Goal: Task Accomplishment & Management: Use online tool/utility

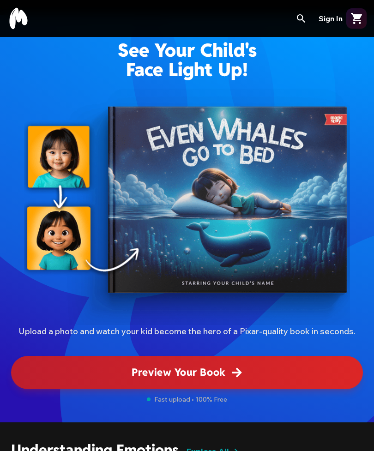
scroll to position [23, 0]
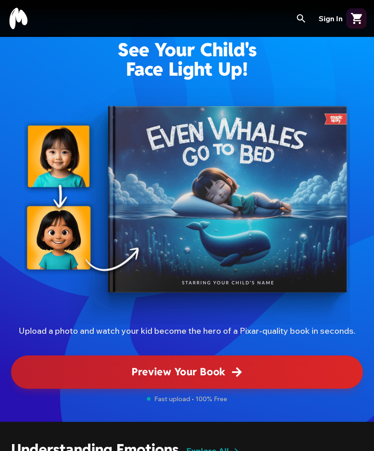
click at [287, 372] on button "Preview Your Book" at bounding box center [186, 371] width 351 height 33
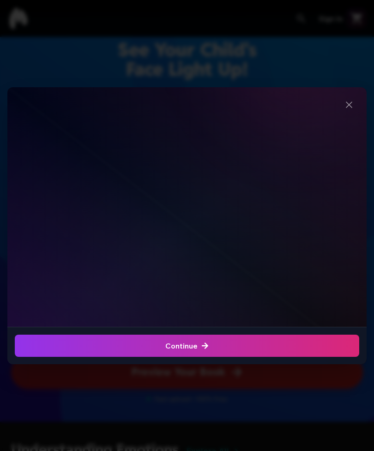
scroll to position [97, 0]
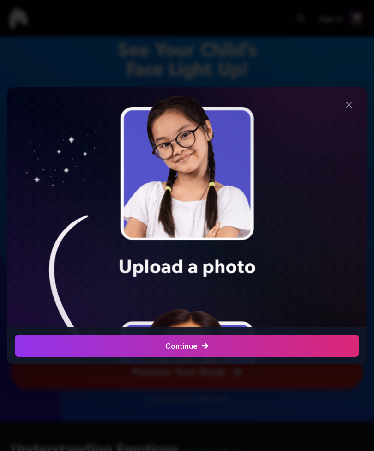
click at [165, 152] on img at bounding box center [186, 327] width 329 height 464
click at [175, 154] on img at bounding box center [186, 327] width 329 height 464
click at [259, 347] on div "button" at bounding box center [186, 345] width 349 height 22
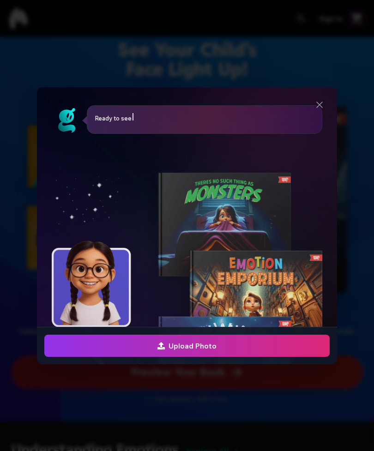
click at [257, 349] on div "button" at bounding box center [187, 345] width 290 height 22
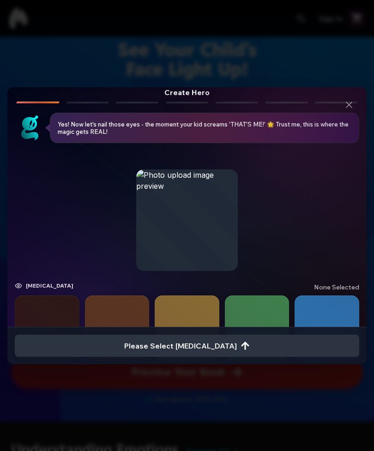
click at [183, 306] on button "button" at bounding box center [187, 327] width 65 height 65
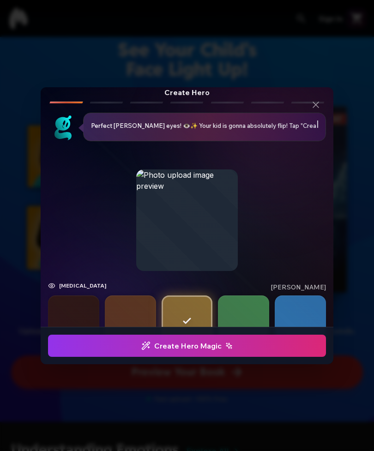
click at [248, 350] on div "button" at bounding box center [187, 345] width 282 height 22
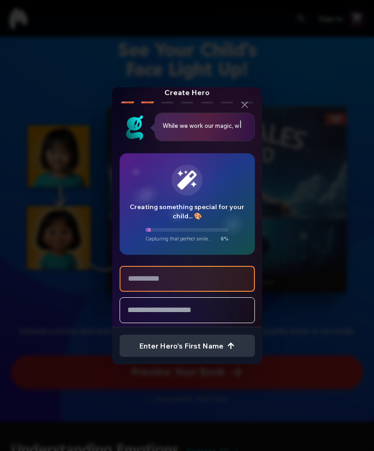
click at [127, 283] on input "text" at bounding box center [186, 279] width 135 height 26
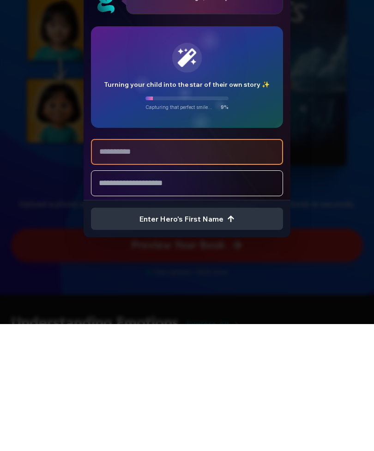
type input "*******"
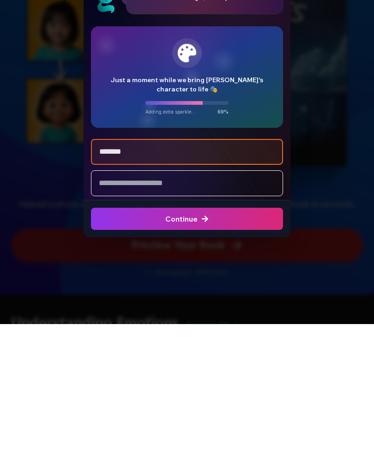
click at [121, 334] on div "button" at bounding box center [92, 345] width 196 height 22
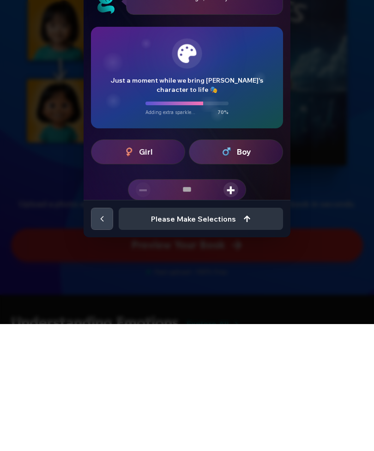
scroll to position [30, 0]
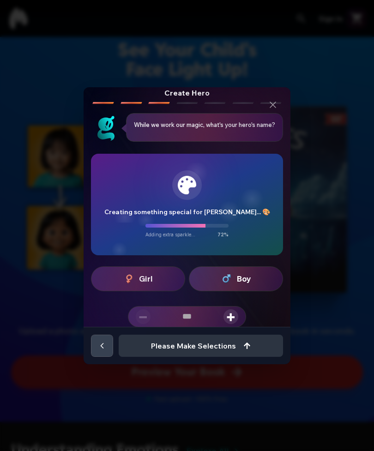
click at [252, 283] on button "Boy" at bounding box center [236, 278] width 94 height 25
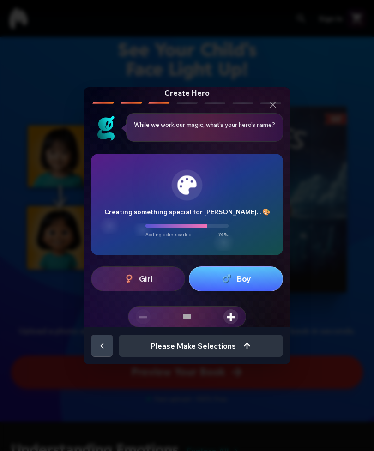
click at [230, 316] on span "+" at bounding box center [230, 316] width 8 height 15
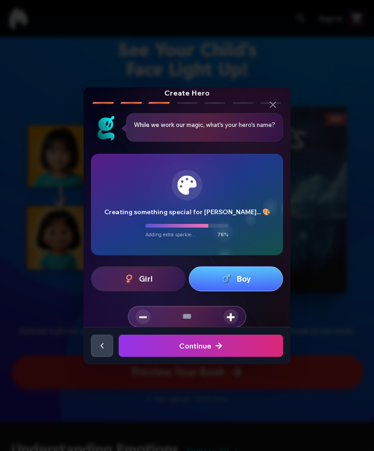
click at [228, 321] on span "+" at bounding box center [230, 316] width 8 height 15
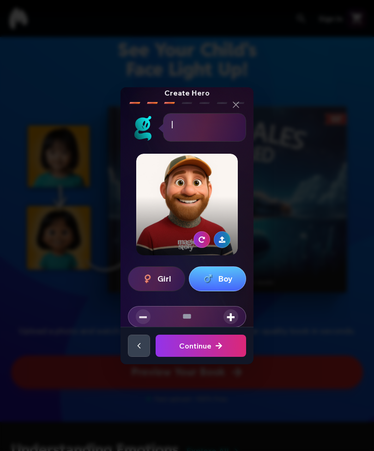
click at [227, 321] on span "+" at bounding box center [230, 316] width 8 height 15
click at [230, 320] on span "+" at bounding box center [230, 316] width 8 height 15
click at [233, 319] on span "+" at bounding box center [230, 316] width 8 height 15
click at [233, 318] on span "+" at bounding box center [230, 316] width 8 height 15
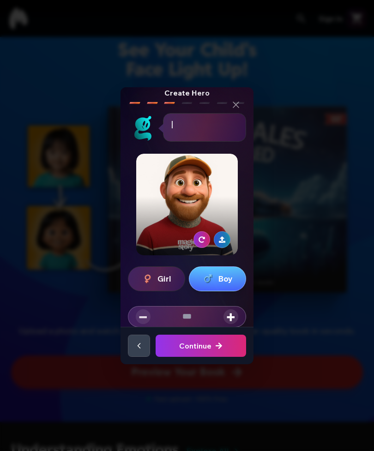
click at [235, 318] on span "+" at bounding box center [230, 316] width 8 height 15
click at [234, 318] on span "+" at bounding box center [230, 316] width 8 height 15
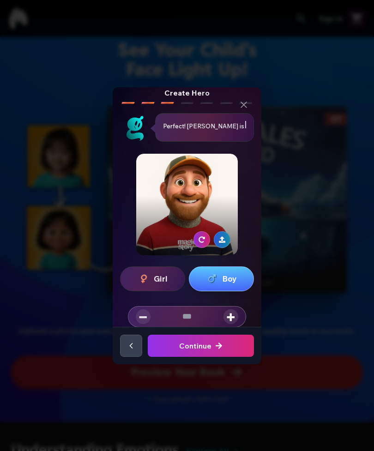
click at [235, 318] on span "+" at bounding box center [230, 316] width 8 height 15
click at [234, 318] on span "+" at bounding box center [230, 316] width 8 height 15
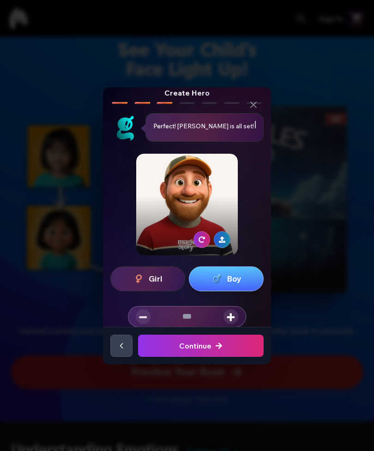
click at [236, 315] on button "+" at bounding box center [230, 316] width 15 height 15
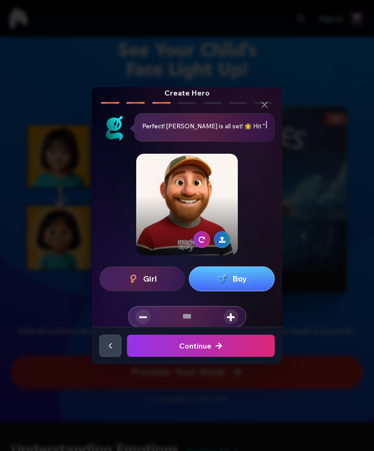
click at [236, 315] on button "+" at bounding box center [230, 316] width 15 height 15
click at [236, 316] on button "+" at bounding box center [230, 316] width 15 height 15
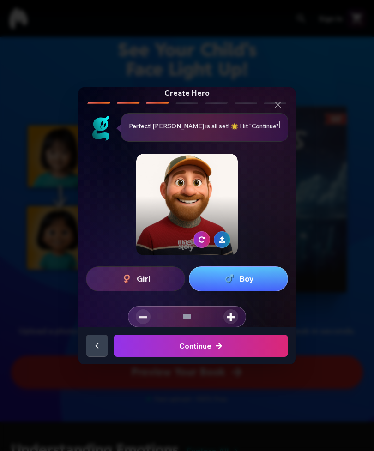
click at [236, 316] on button "+" at bounding box center [230, 316] width 15 height 15
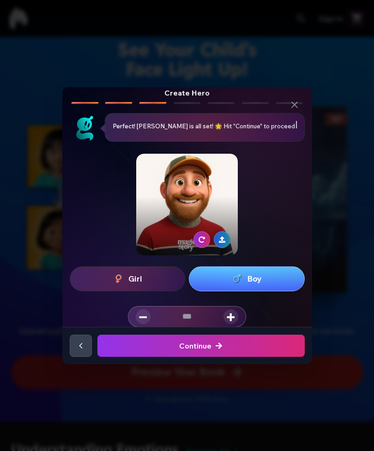
click at [236, 316] on button "+" at bounding box center [230, 316] width 15 height 15
click at [238, 316] on div "− ** +" at bounding box center [187, 316] width 118 height 21
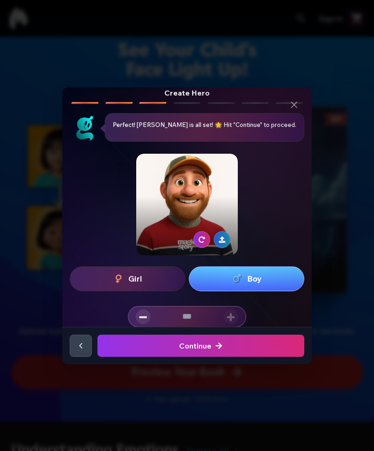
click at [143, 317] on span "−" at bounding box center [143, 316] width 8 height 15
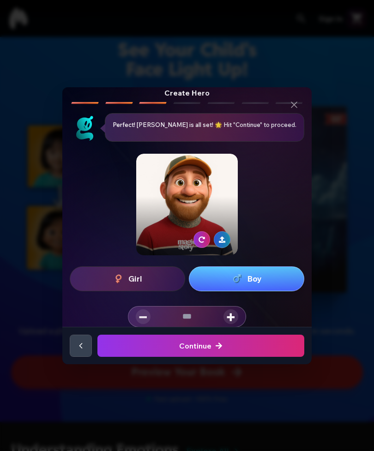
click at [143, 317] on span "−" at bounding box center [143, 316] width 8 height 15
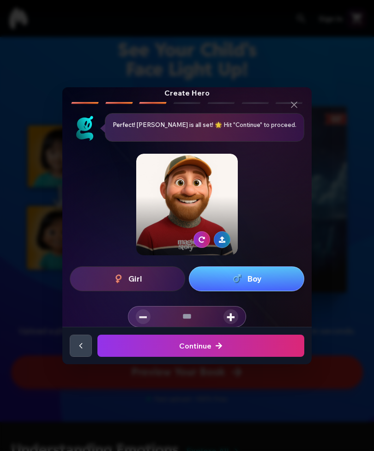
click at [143, 317] on span "−" at bounding box center [143, 316] width 8 height 15
click at [228, 320] on span "+" at bounding box center [230, 316] width 8 height 15
click at [228, 319] on span "+" at bounding box center [230, 316] width 8 height 15
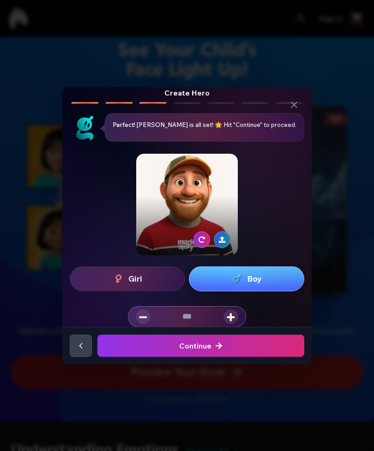
click at [235, 320] on span "+" at bounding box center [230, 316] width 8 height 15
click at [234, 319] on span "+" at bounding box center [230, 316] width 8 height 15
click at [235, 320] on button "+" at bounding box center [230, 316] width 15 height 15
click at [235, 319] on button "+" at bounding box center [230, 316] width 15 height 15
click at [236, 319] on button "+" at bounding box center [230, 316] width 15 height 15
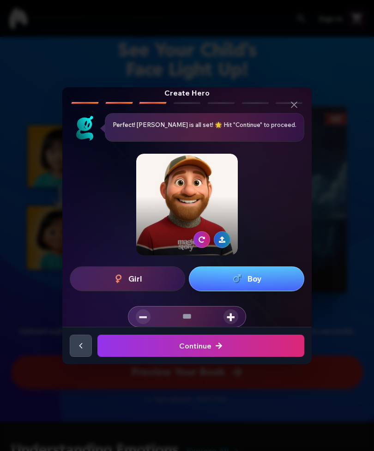
click at [236, 319] on button "+" at bounding box center [230, 316] width 15 height 15
click at [237, 319] on button "+" at bounding box center [230, 316] width 15 height 15
click at [236, 319] on button "+" at bounding box center [230, 316] width 15 height 15
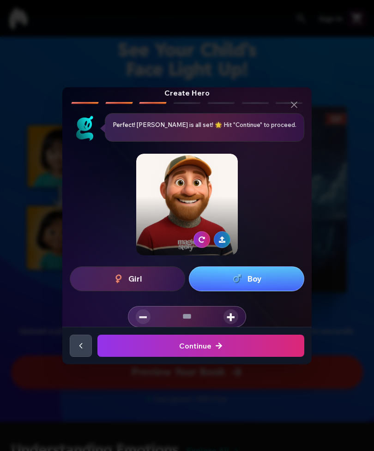
click at [237, 319] on button "+" at bounding box center [230, 316] width 15 height 15
type input "**"
click at [178, 345] on div "submit" at bounding box center [71, 345] width 211 height 22
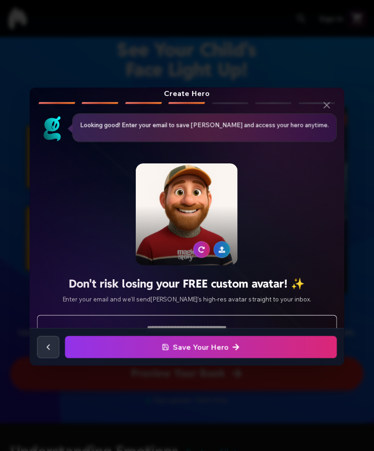
click at [202, 249] on icon "button" at bounding box center [201, 248] width 6 height 6
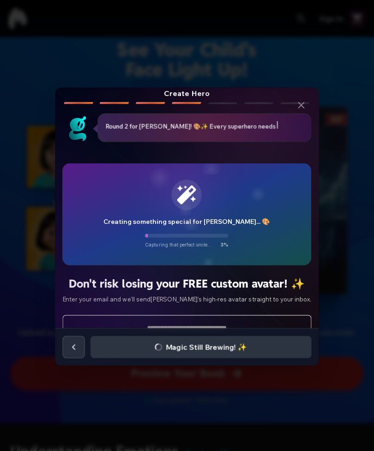
click at [67, 351] on button "button" at bounding box center [74, 345] width 22 height 22
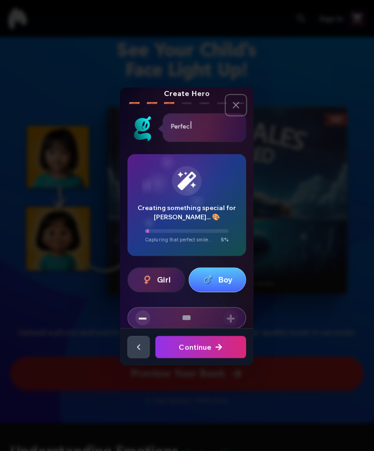
click at [241, 109] on icon "Close" at bounding box center [235, 104] width 11 height 11
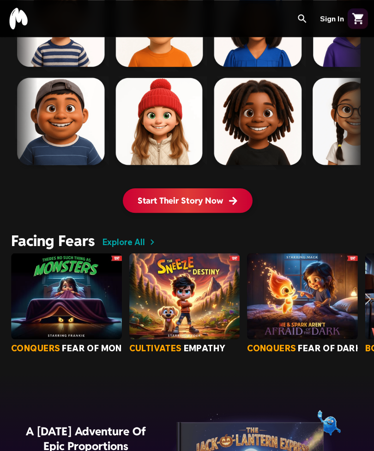
scroll to position [600, 0]
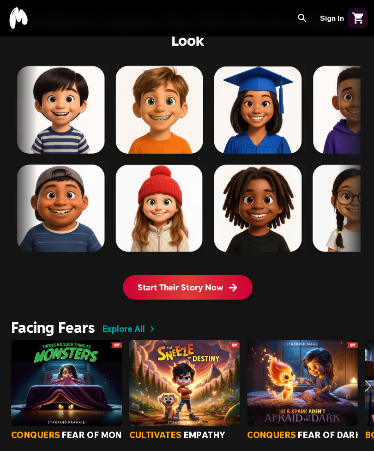
click at [240, 293] on button "Start Their Story Now" at bounding box center [186, 286] width 129 height 24
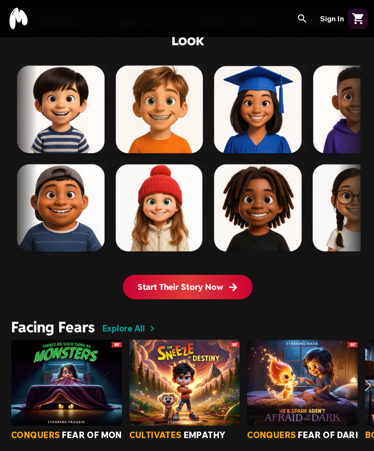
scroll to position [0, 0]
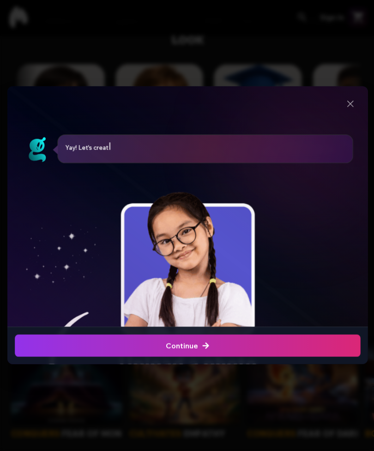
click at [328, 306] on div "No image selected Yay! Let's create an amazing story! First, we are going to up…" at bounding box center [187, 225] width 374 height 451
click at [339, 104] on button "Close" at bounding box center [349, 105] width 20 height 20
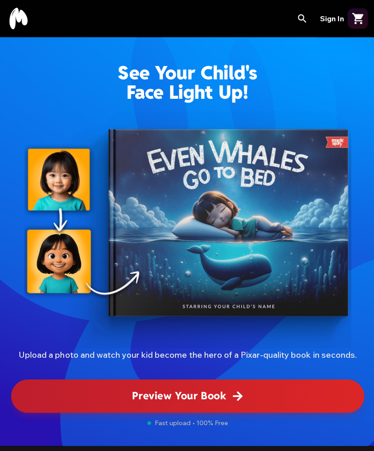
click at [22, 18] on icon at bounding box center [18, 18] width 22 height 22
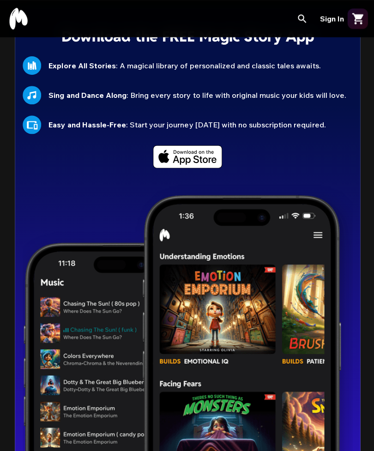
scroll to position [2116, 0]
